Goal: Task Accomplishment & Management: Use online tool/utility

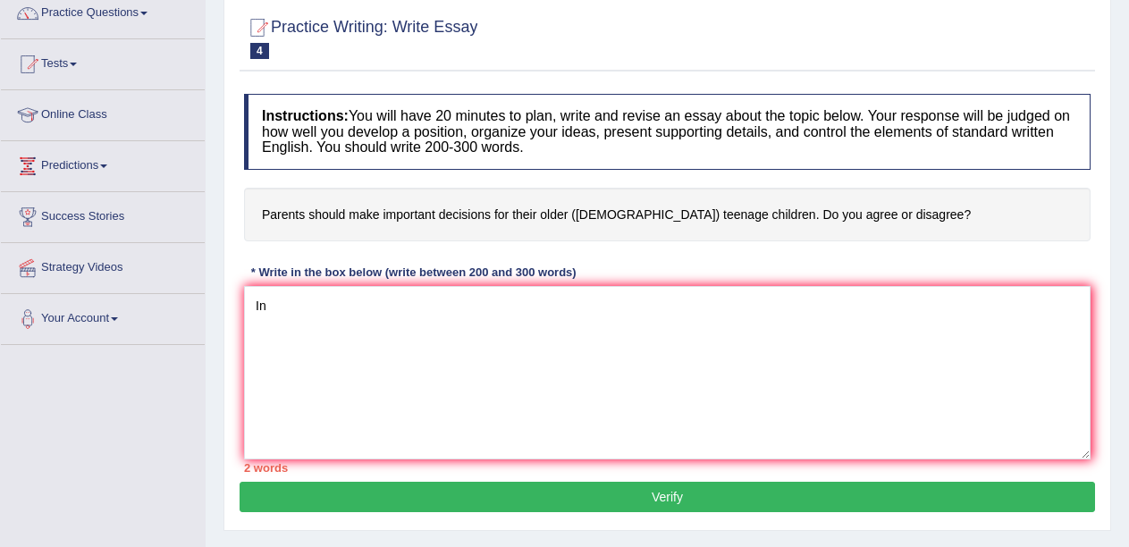
type textarea "I"
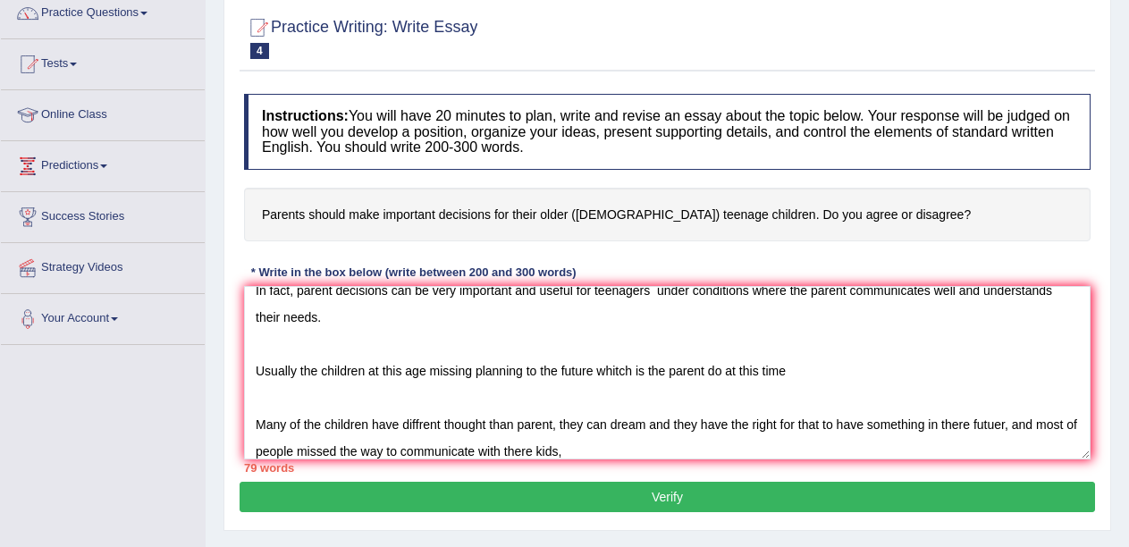
scroll to position [42, 0]
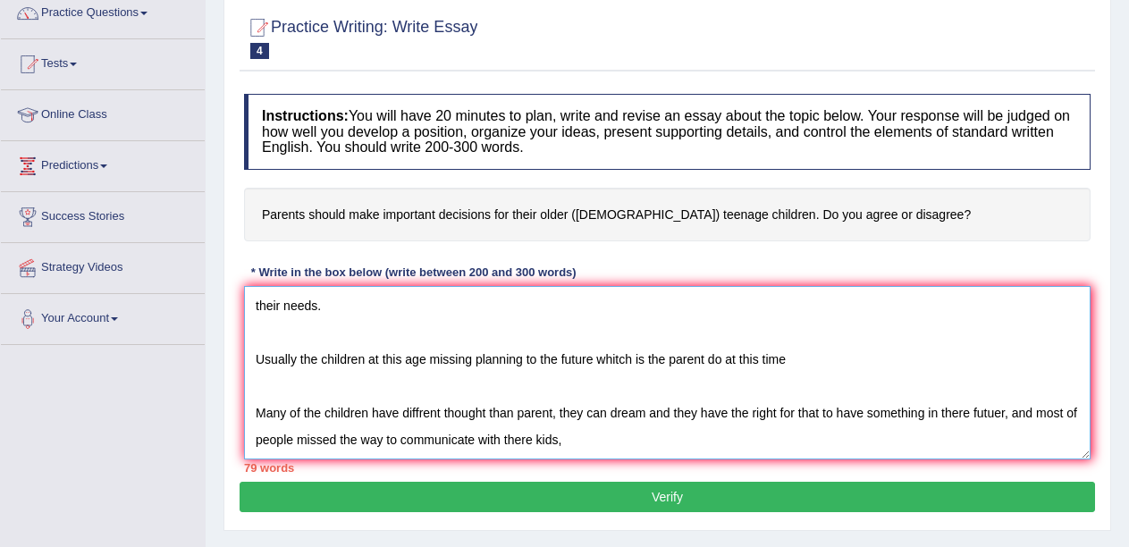
paste textarea "this was happend, we can not blam the childreen for what they are doing for the…"
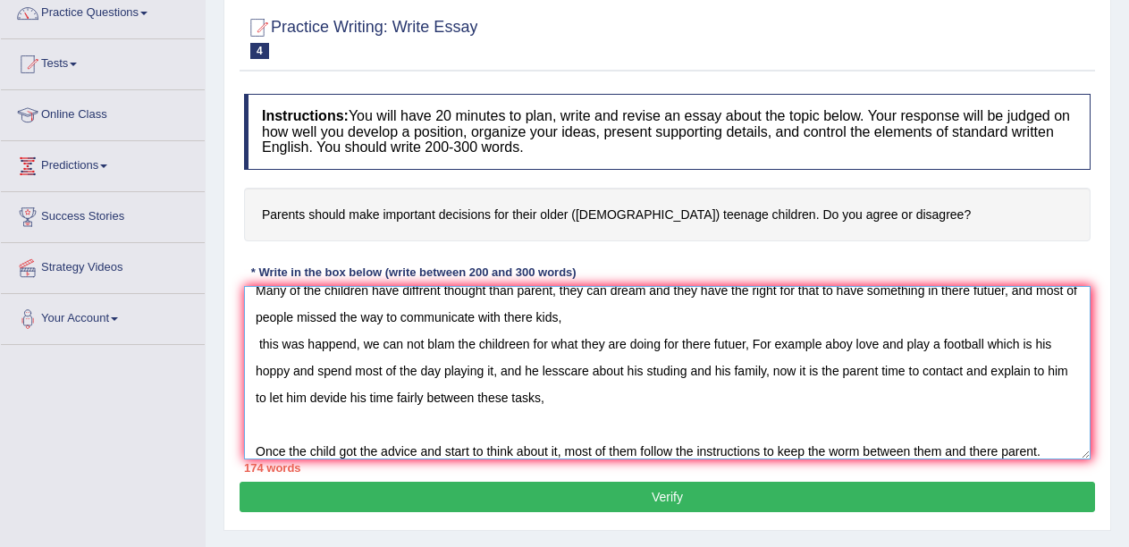
scroll to position [176, 0]
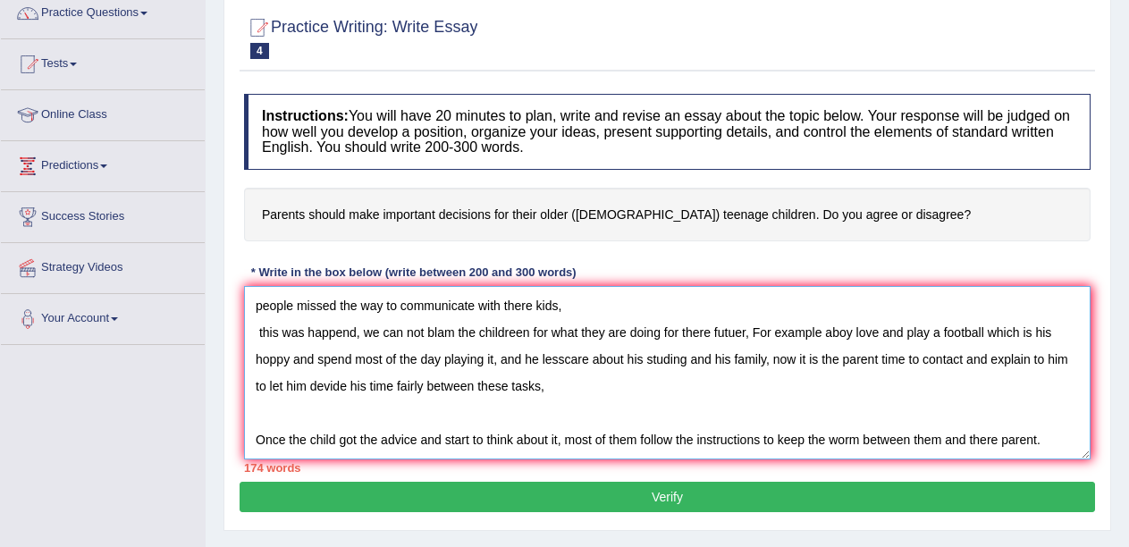
paste textarea "Evensually I strong agree with that because we knew that late when we getting o…"
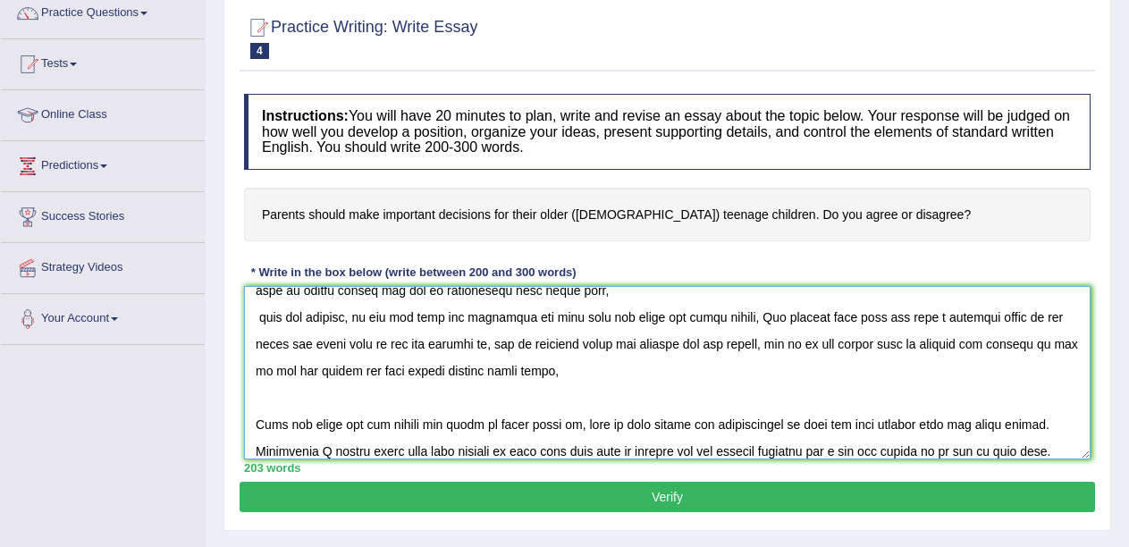
type textarea "In fact, parent decisions can be very important and useful for teenagers under …"
click at [698, 497] on button "Verify" at bounding box center [666, 497] width 855 height 30
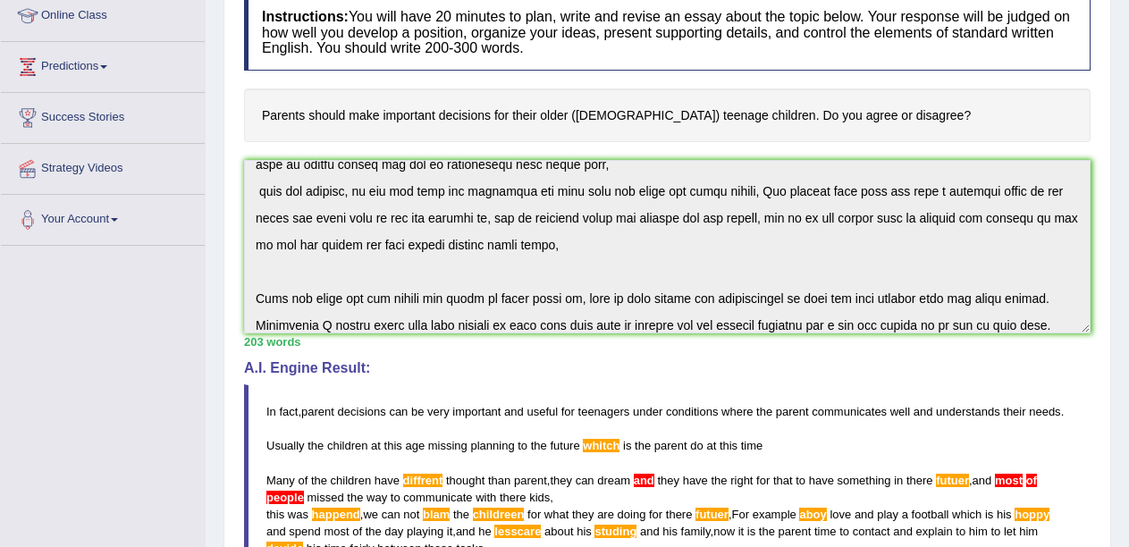
scroll to position [0, 0]
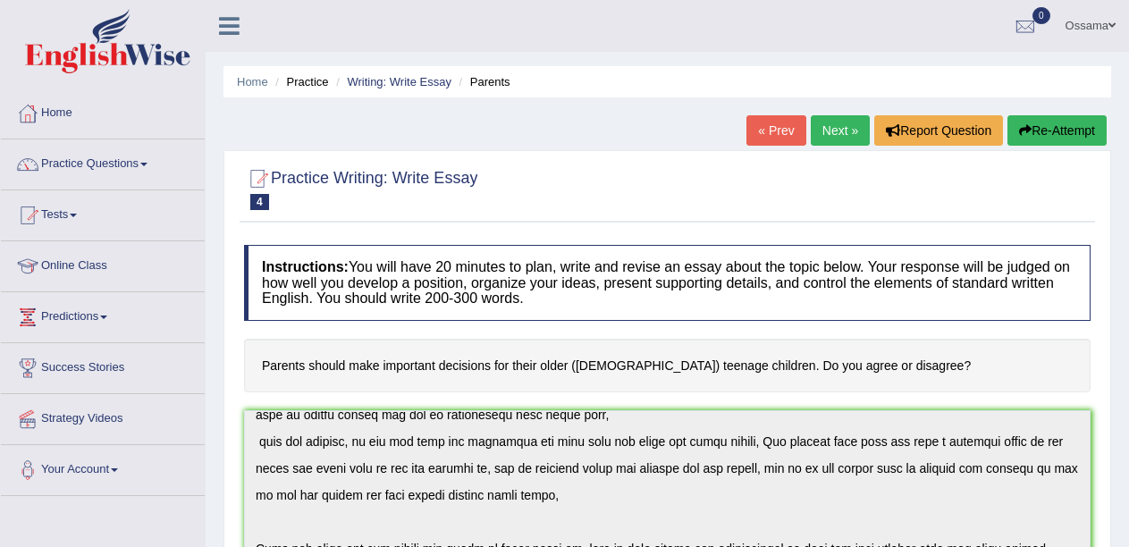
click at [828, 125] on link "Next »" at bounding box center [840, 130] width 59 height 30
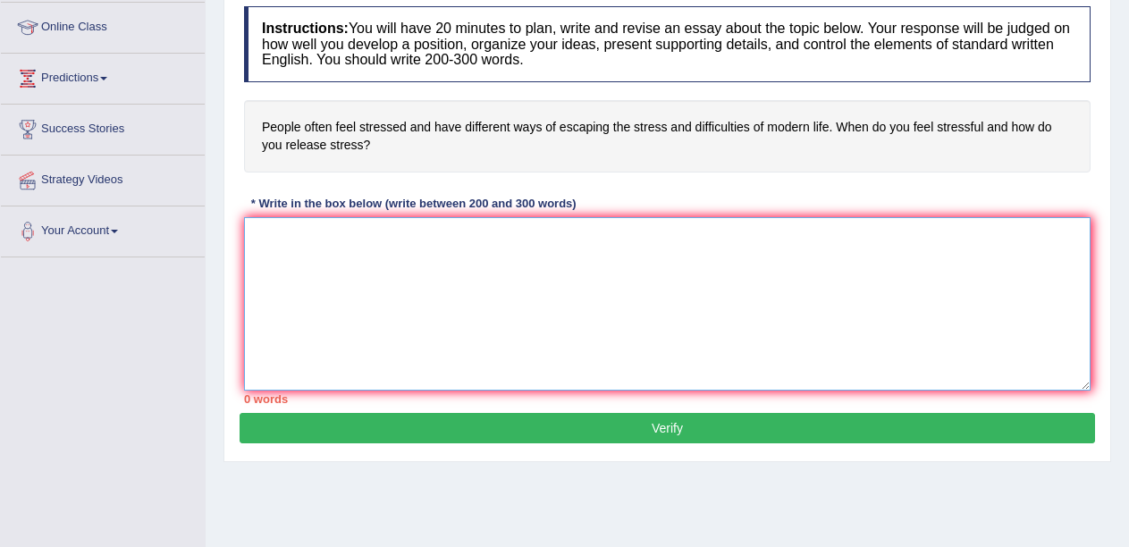
click at [683, 276] on textarea at bounding box center [667, 303] width 846 height 173
type textarea "In fact modern life has many challanges,"
